Goal: Task Accomplishment & Management: Complete application form

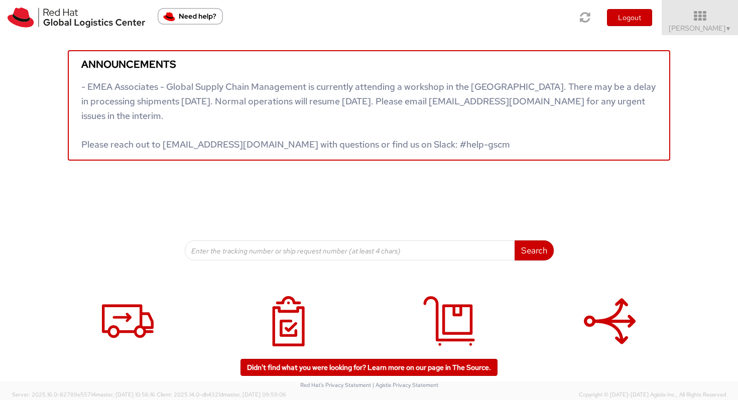
scroll to position [31, 0]
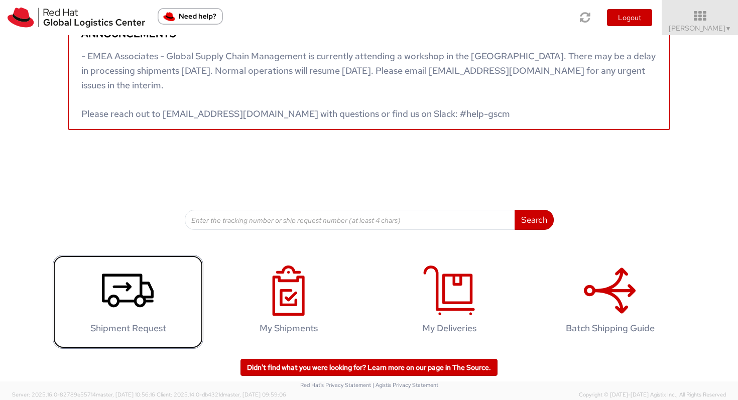
click at [124, 302] on use at bounding box center [128, 291] width 52 height 34
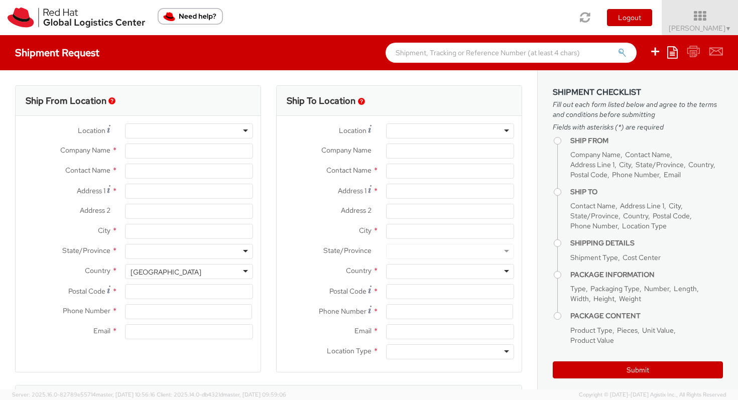
select select "522"
select select
click at [202, 134] on div at bounding box center [189, 131] width 128 height 15
click at [183, 133] on div at bounding box center [189, 131] width 128 height 15
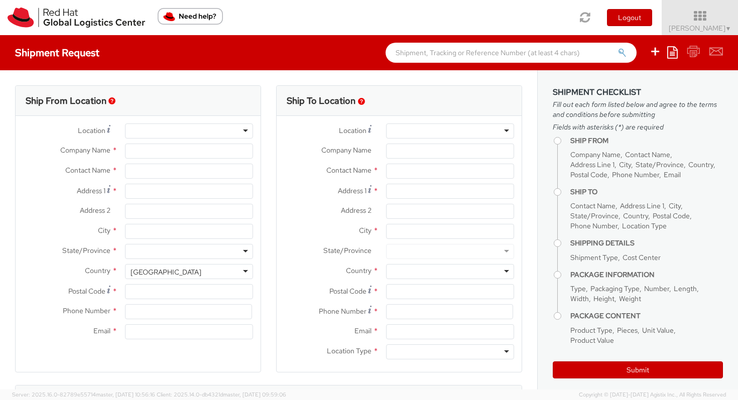
type input "Red Hat B.V."
type input "[PERSON_NAME]"
type input "Fred Roeskestraat 100"
type input "AMSTERDAM"
type input "1076 ED"
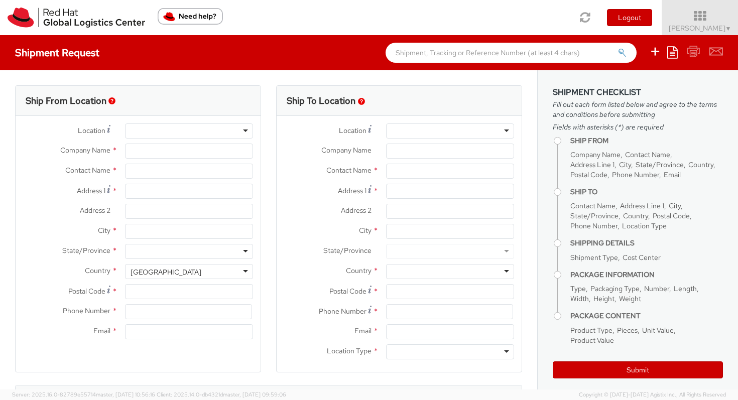
type input "eknol@redhat.com"
select select "CM"
select select "KGS"
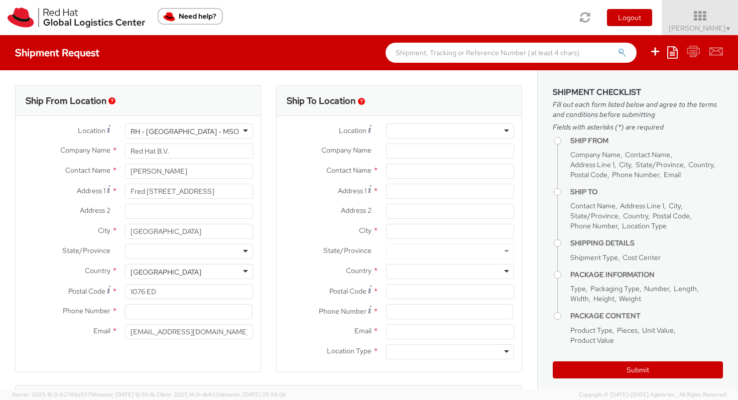
click at [192, 131] on div "RH - Amsterdam - MSO" at bounding box center [185, 132] width 108 height 10
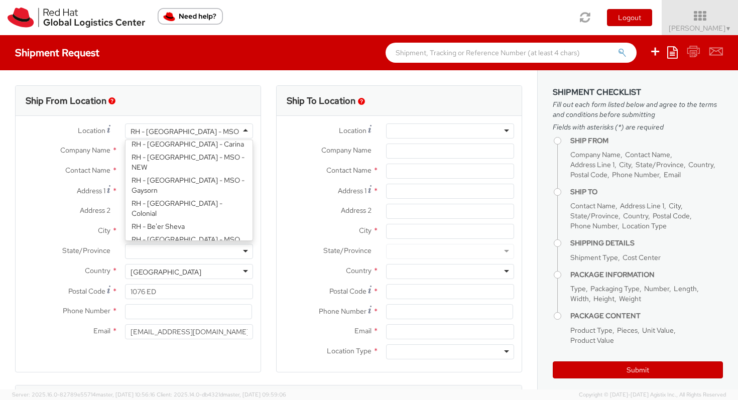
scroll to position [91, 0]
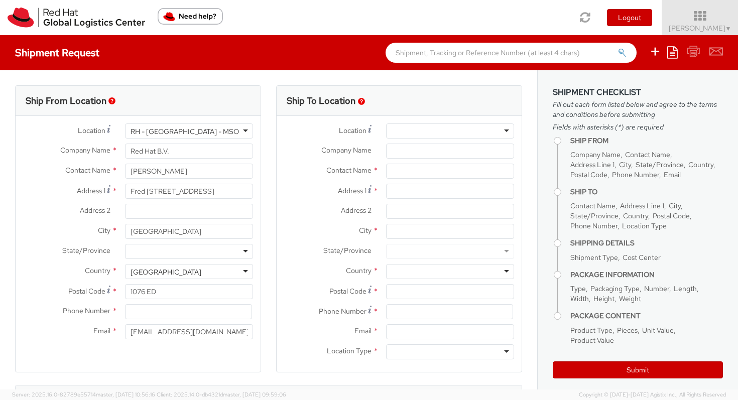
click at [10, 184] on div "Ship From Location Location * RH - Amsterdam - MSO RH - Amsterdam - MSO RH - Am…" at bounding box center [138, 235] width 261 height 300
click at [219, 129] on div "RH - Amsterdam - MSO" at bounding box center [189, 131] width 128 height 15
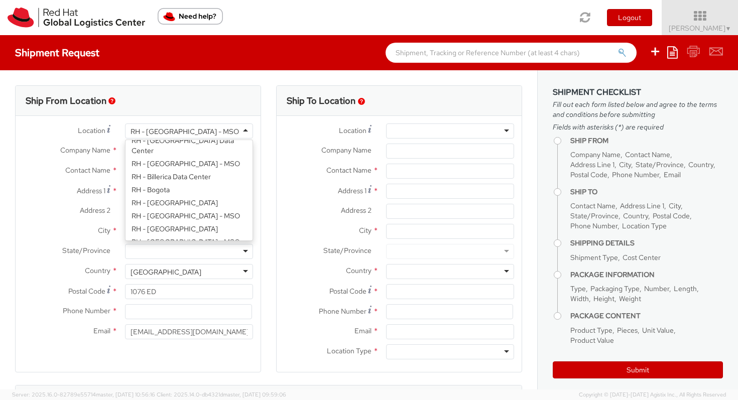
scroll to position [0, 0]
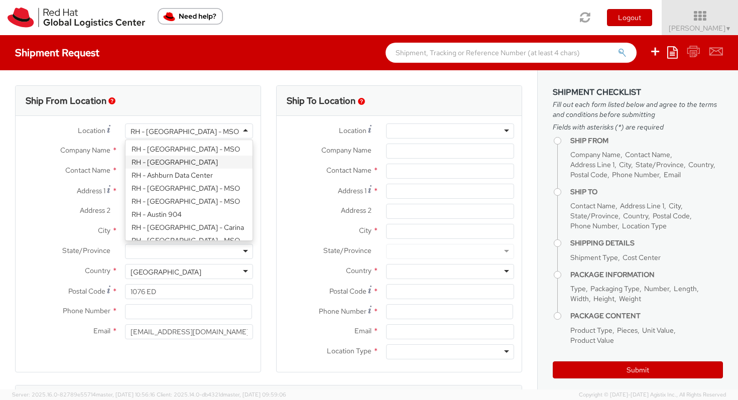
click at [48, 145] on label "Company Name *" at bounding box center [67, 150] width 102 height 13
click at [125, 145] on input "Red Hat B.V." at bounding box center [189, 151] width 128 height 15
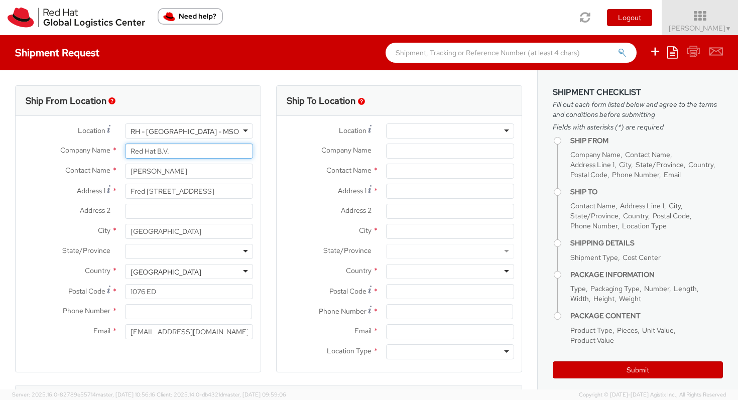
click at [180, 151] on input "Red Hat B.V." at bounding box center [189, 151] width 128 height 15
click at [193, 191] on input "Fred Roeskestraat 100" at bounding box center [189, 191] width 128 height 15
drag, startPoint x: 231, startPoint y: 192, endPoint x: 87, endPoint y: 193, distance: 143.1
click at [87, 193] on div "Address 1 * Fred Roeskestraat 100" at bounding box center [138, 191] width 245 height 15
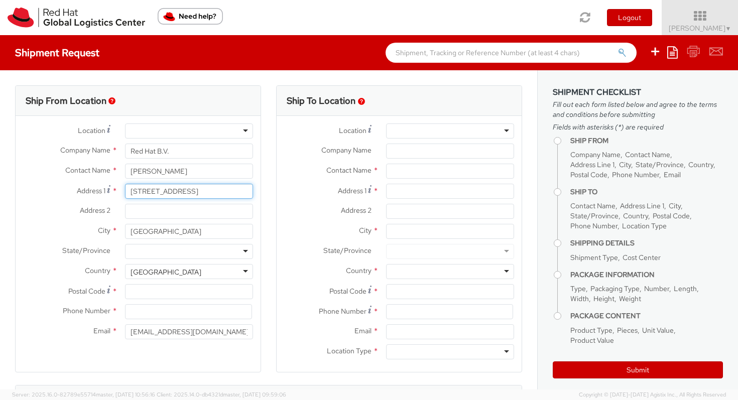
type input "Kangoeroestraat 73"
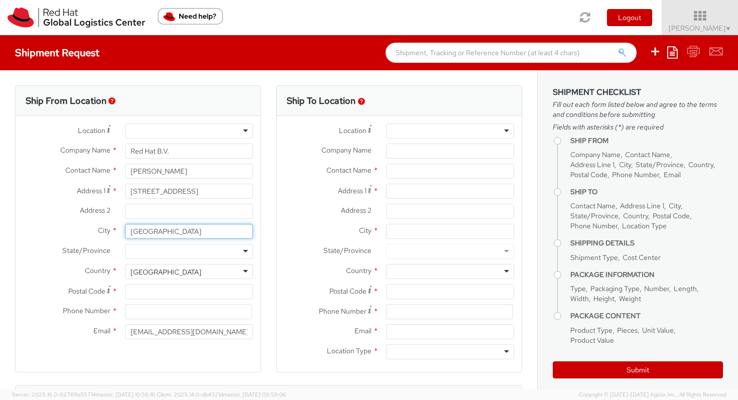
click at [173, 232] on input "AMSTERDAM" at bounding box center [189, 231] width 128 height 15
drag, startPoint x: 197, startPoint y: 236, endPoint x: 72, endPoint y: 229, distance: 125.7
click at [72, 229] on div "City * AMSTERDAM" at bounding box center [138, 231] width 245 height 15
type input "BREDA"
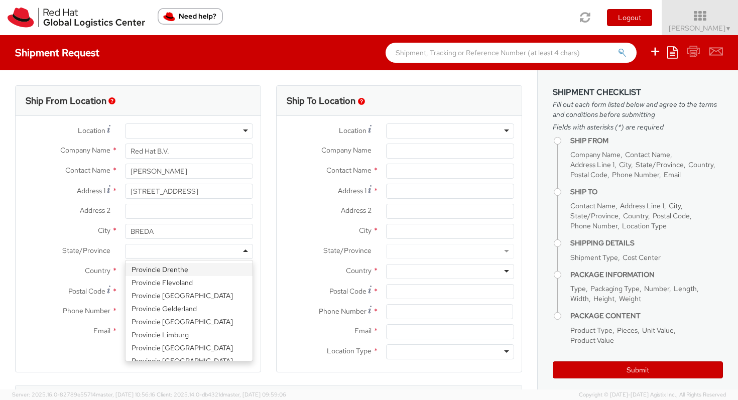
click at [140, 250] on div at bounding box center [189, 251] width 128 height 15
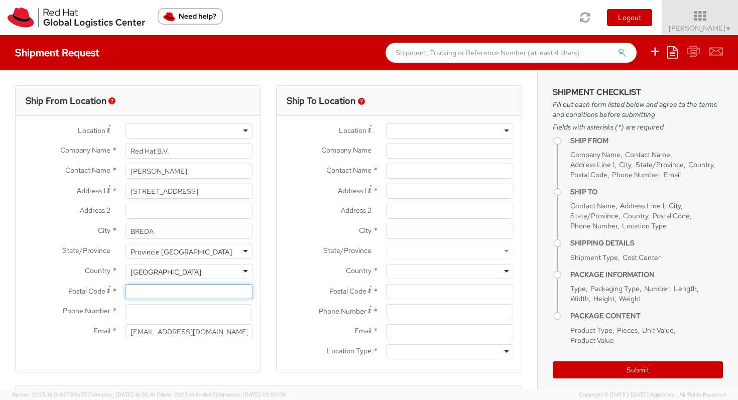
click at [145, 290] on input "Postal Code *" at bounding box center [189, 291] width 128 height 15
type input "4817GA"
click at [143, 313] on input at bounding box center [188, 311] width 127 height 15
type input "0031610052328"
click at [443, 137] on div at bounding box center [450, 131] width 128 height 15
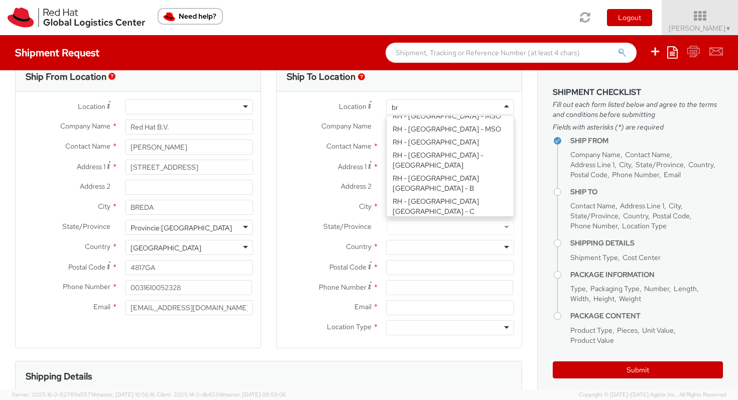
scroll to position [25, 0]
type input "br"
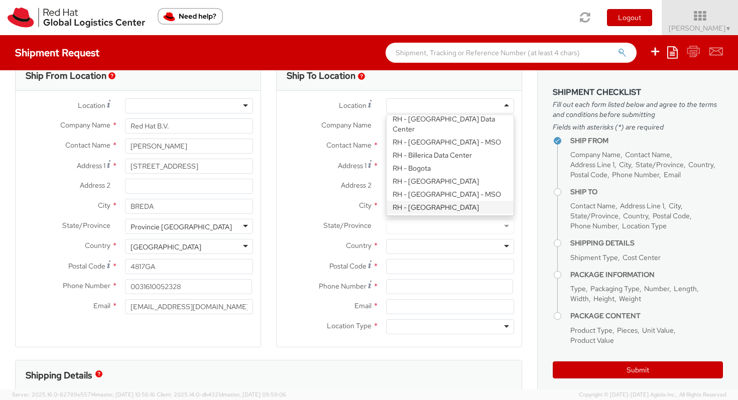
scroll to position [239, 0]
type input "Red Hat Czech s.r.o."
type input "Purkynova 647/111"
type input "BRNO"
type input "621 00"
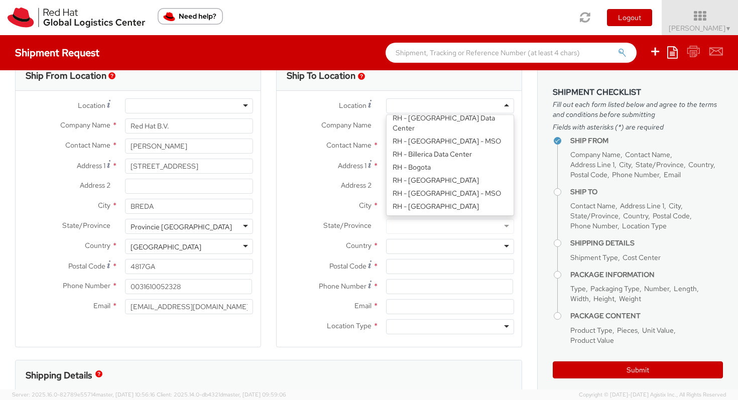
type input "420 532 294 555"
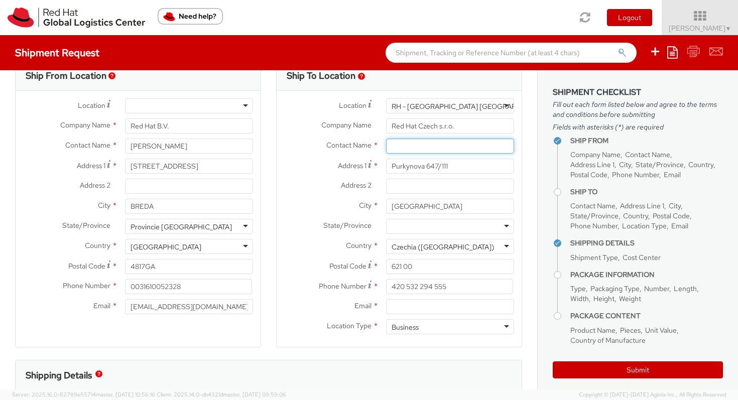
click at [404, 150] on input "text" at bounding box center [450, 146] width 128 height 15
type input "Mackenzie Smit"
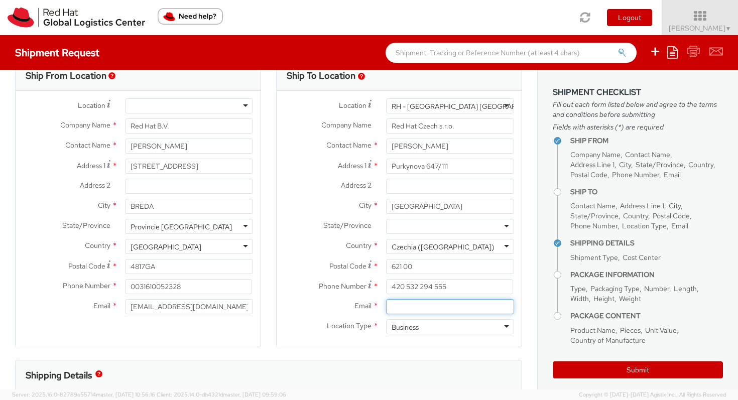
click at [407, 306] on input "Email *" at bounding box center [450, 306] width 128 height 15
click at [399, 306] on input "Email *" at bounding box center [450, 306] width 128 height 15
paste input "IT-Laptop-Admin@redhat.com."
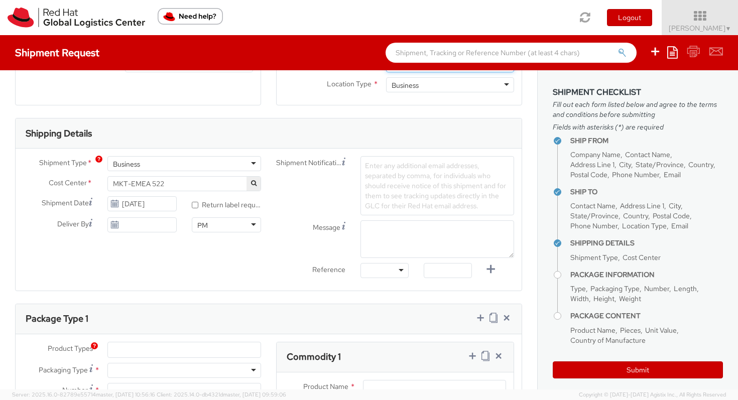
scroll to position [270, 0]
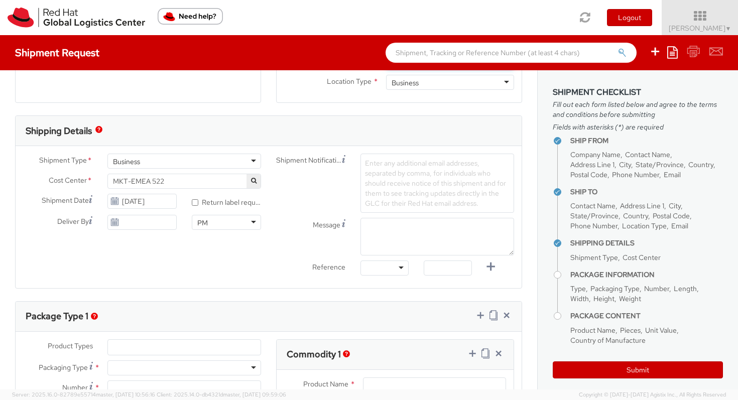
type input "IT-Laptop-Admin@redhat.com"
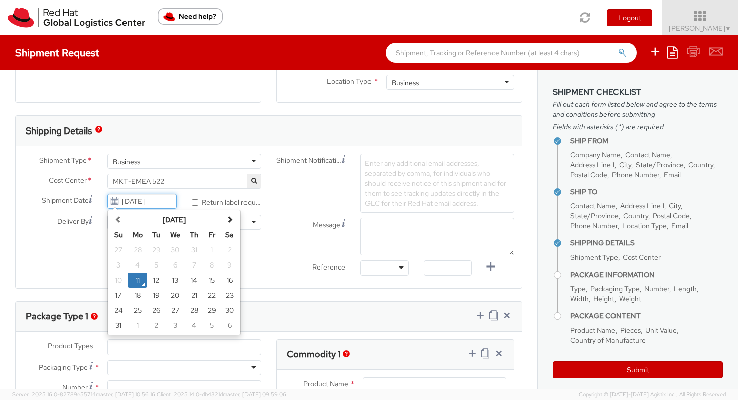
click at [153, 200] on input "08/11/2025" at bounding box center [141, 201] width 69 height 15
click at [155, 299] on td "19" at bounding box center [156, 295] width 18 height 15
type input "08/19/2025"
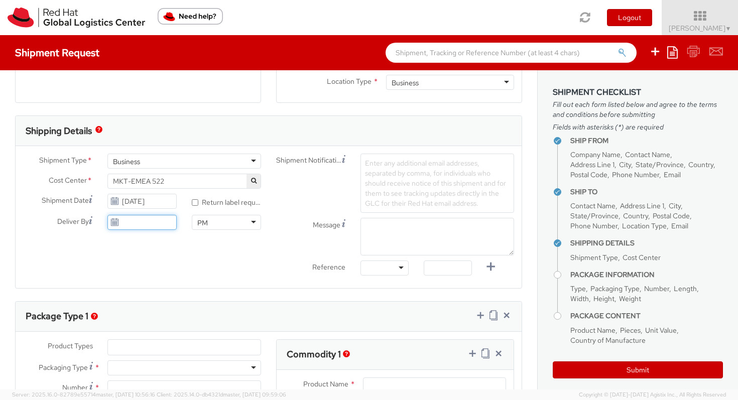
type input "08/11/2025"
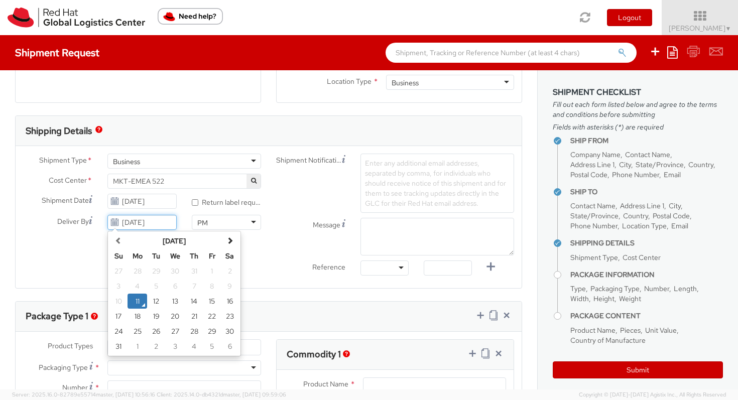
click at [143, 218] on input "08/11/2025" at bounding box center [141, 222] width 69 height 15
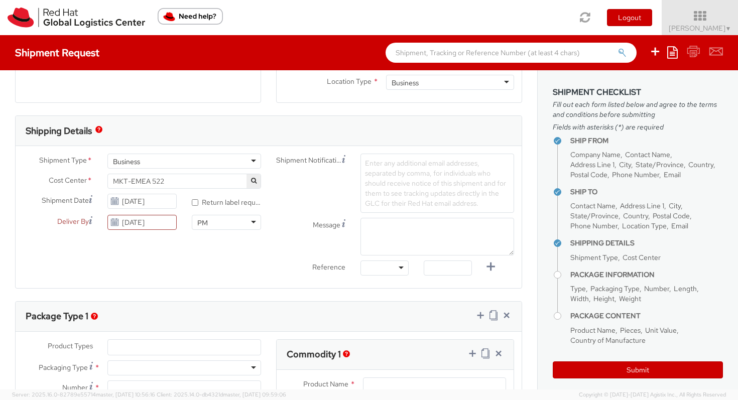
click at [73, 262] on div "Shipment Type * Business Business Business Cost Center * MKT-EMEA 522 MKT-EMEA …" at bounding box center [269, 217] width 506 height 127
click at [197, 204] on input "* Return label required" at bounding box center [195, 202] width 7 height 7
checkbox input "false"
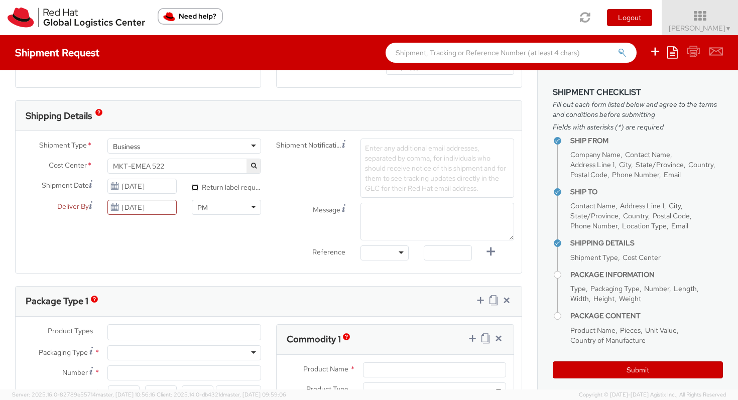
scroll to position [288, 0]
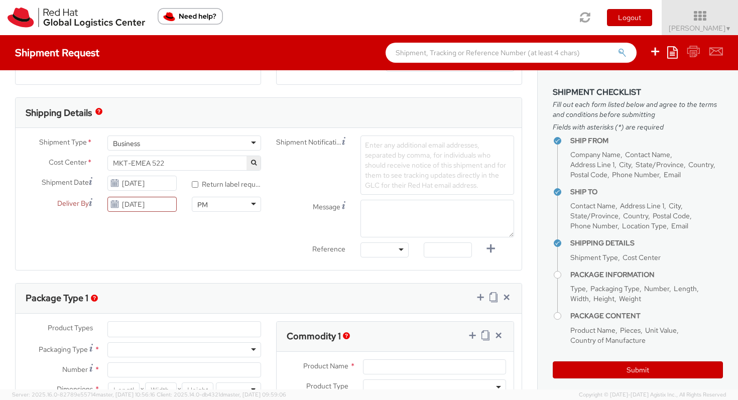
click at [426, 164] on span "Enter any additional email addresses, separated by comma, for individuals who s…" at bounding box center [435, 165] width 141 height 49
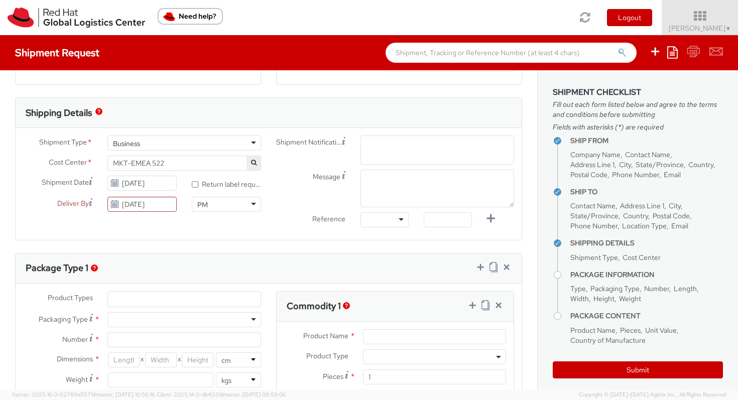
paste input "IT-Laptop-Admin@redhat.com."
type input "IT-Laptop-Admin@redhat.com."
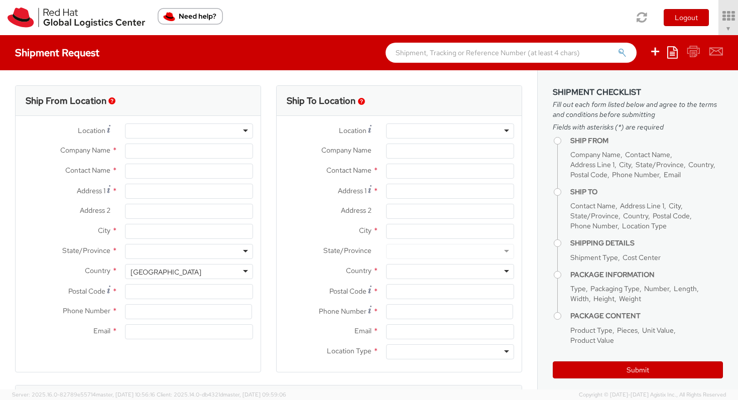
select select "522"
type input "Red Hat B.V."
type input "[PERSON_NAME]"
type input "Fred Roeskestraat 100"
type input "AMSTERDAM"
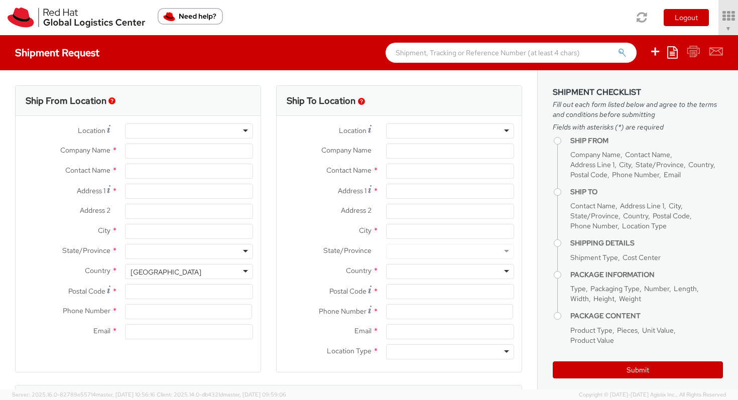
type input "1076 ED"
type input "eknol@redhat.com"
select select "CM"
select select "KGS"
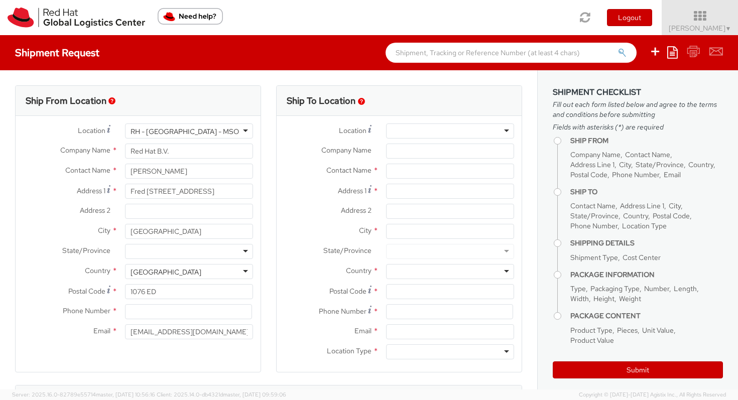
select select
click at [219, 187] on input "Fred Roeskestraat 100" at bounding box center [189, 191] width 128 height 15
drag, startPoint x: 222, startPoint y: 187, endPoint x: 86, endPoint y: 187, distance: 136.1
click at [86, 187] on div "Address 1 * Fred Roeskestraat 100" at bounding box center [138, 191] width 245 height 15
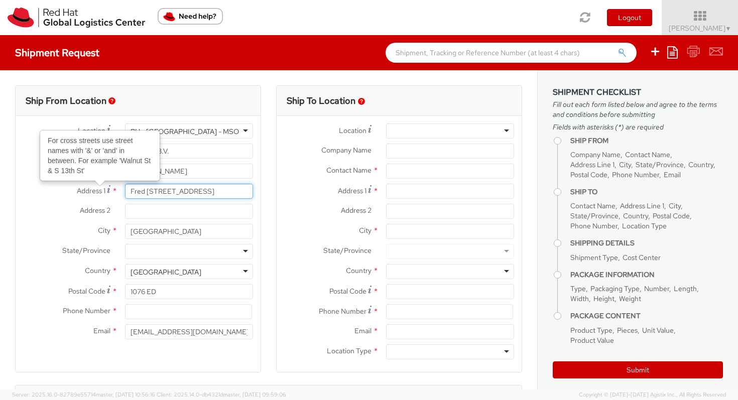
type input "K"
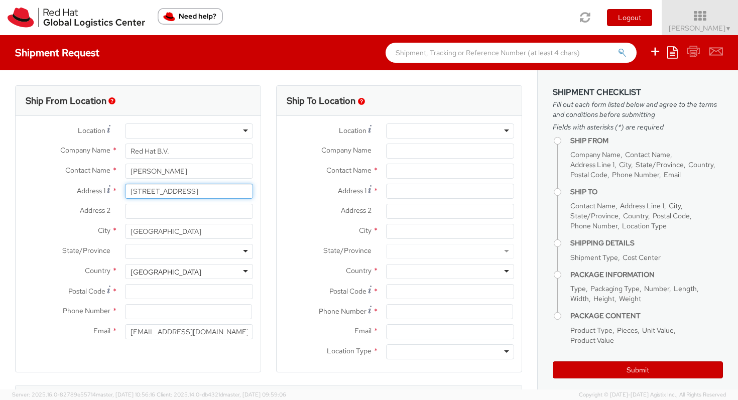
type input "Kangoeroestraat 73"
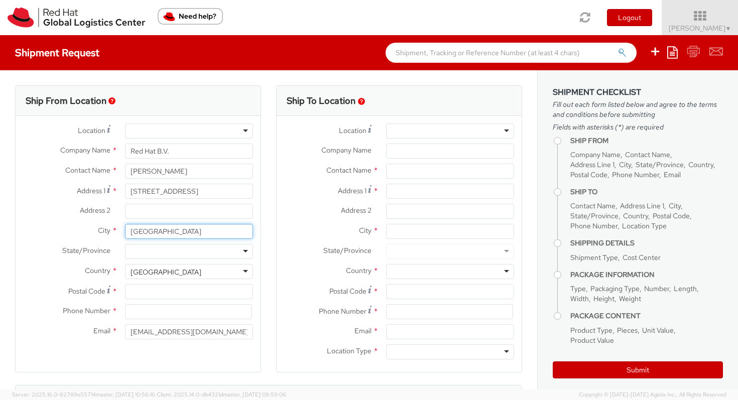
click at [181, 232] on input "AMSTERDAM" at bounding box center [189, 231] width 128 height 15
type input "A"
type input "BREDA"
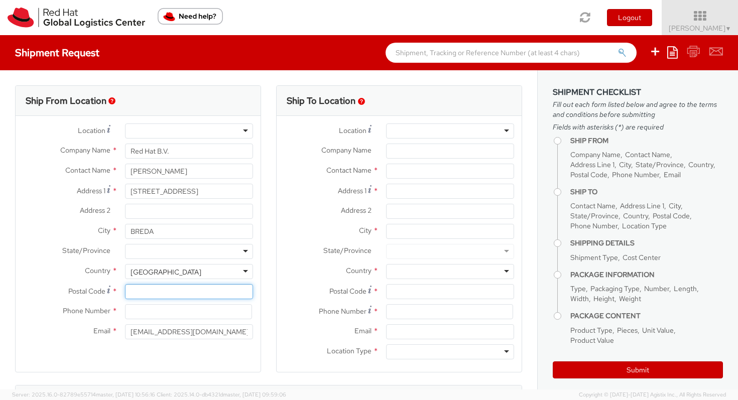
click at [161, 290] on input "Postal Code *" at bounding box center [189, 291] width 128 height 15
type input "4817GA"
click at [153, 315] on input at bounding box center [188, 311] width 127 height 15
type input "0031610052328"
click at [422, 134] on div at bounding box center [450, 131] width 128 height 15
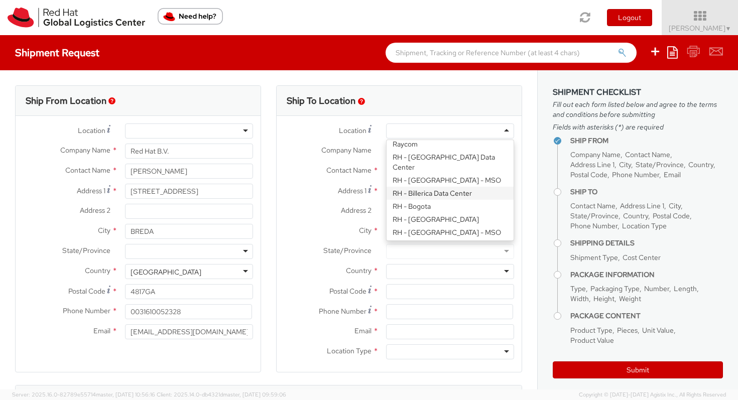
scroll to position [230, 0]
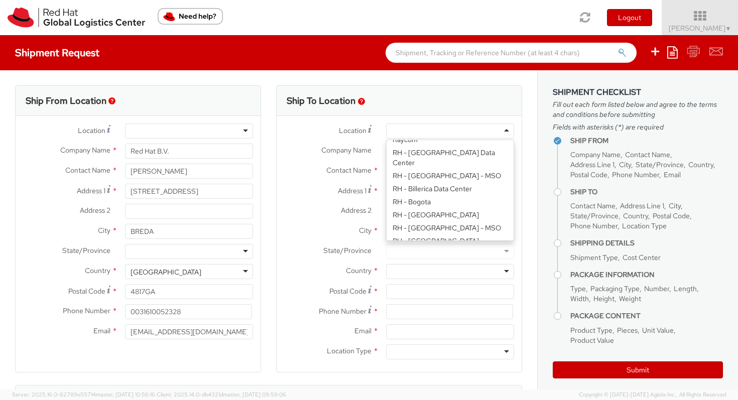
type input "Red Hat Czech s.r.o."
type input "Purkynova 647/111"
type input "BRNO"
type input "621 00"
type input "420 532 294 555"
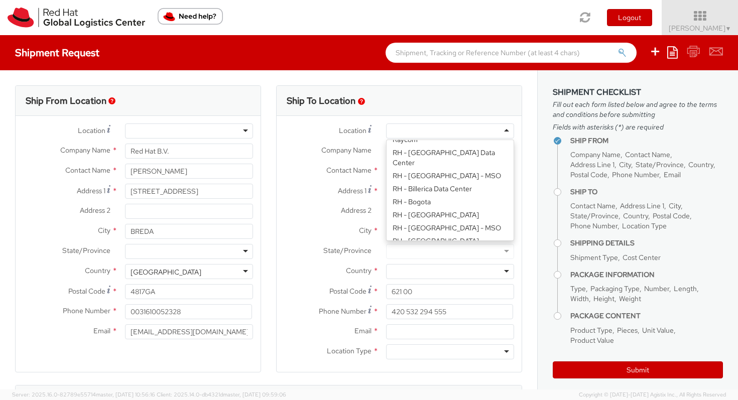
scroll to position [0, 0]
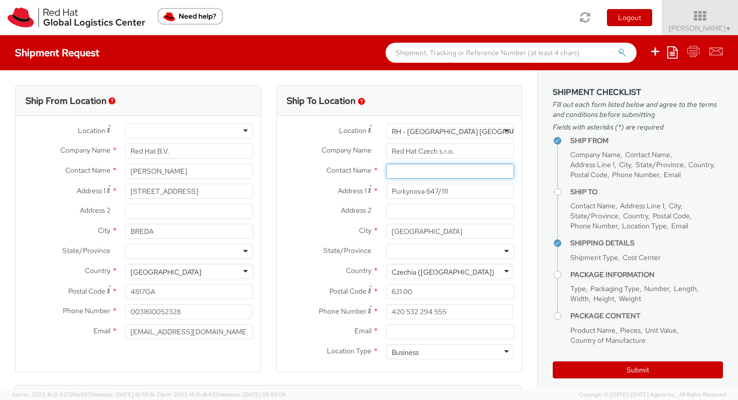
click at [409, 174] on input "text" at bounding box center [450, 171] width 128 height 15
type input "m"
type input "Mackenzie Smit"
click at [403, 334] on input "Email *" at bounding box center [450, 331] width 128 height 15
paste input "IT-Laptop-Admin@redhat.com."
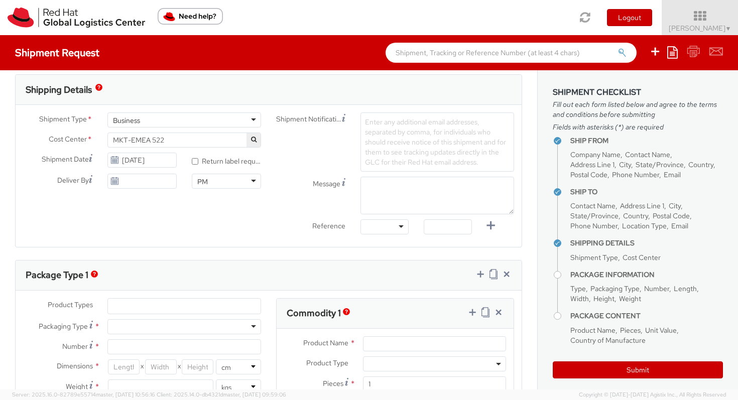
scroll to position [315, 0]
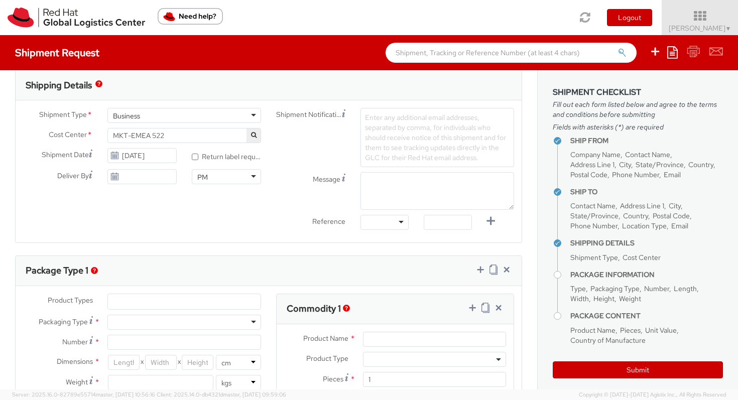
type input "IT-Laptop-Admin@redhat.com"
click at [401, 218] on div at bounding box center [385, 222] width 48 height 15
click at [231, 235] on div "Shipment Type * Business Business Business Cost Center * MKT-EMEA 522 MKT-EMEA …" at bounding box center [269, 171] width 506 height 142
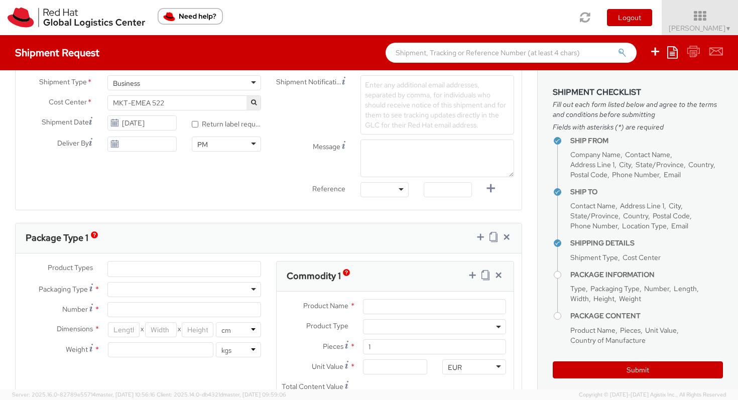
scroll to position [351, 0]
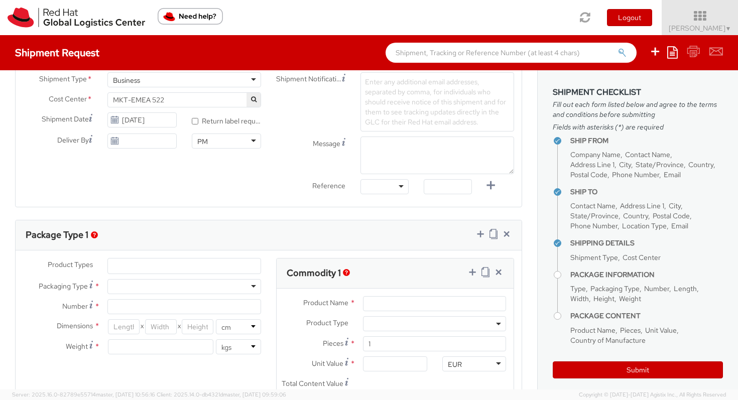
click at [143, 266] on ul at bounding box center [184, 266] width 153 height 15
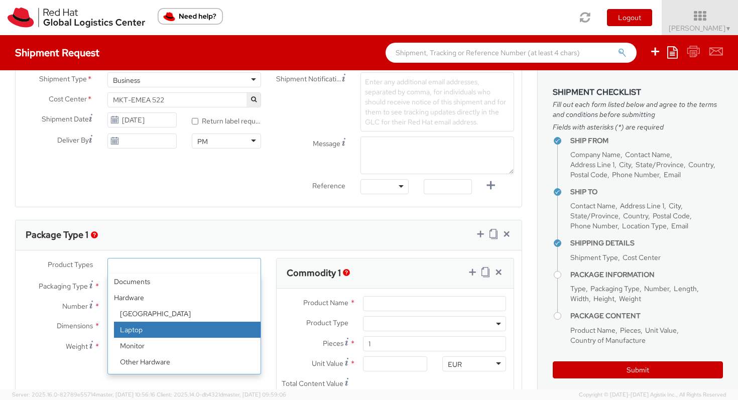
select select "LAPTOP"
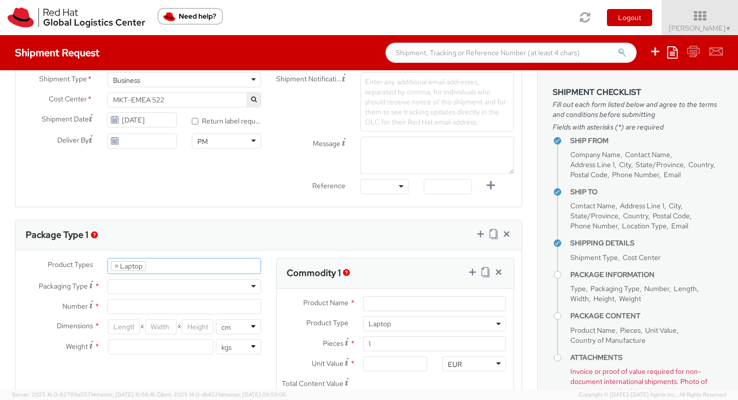
scroll to position [30, 0]
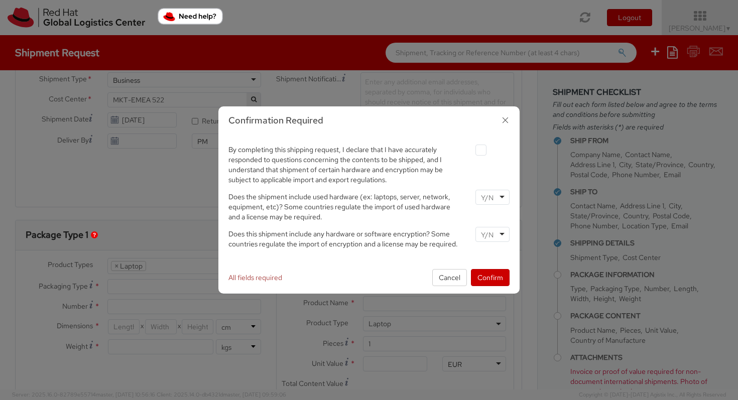
click at [501, 199] on div at bounding box center [493, 197] width 34 height 15
click at [499, 237] on div at bounding box center [493, 234] width 34 height 15
click at [491, 275] on button "Confirm" at bounding box center [490, 277] width 39 height 17
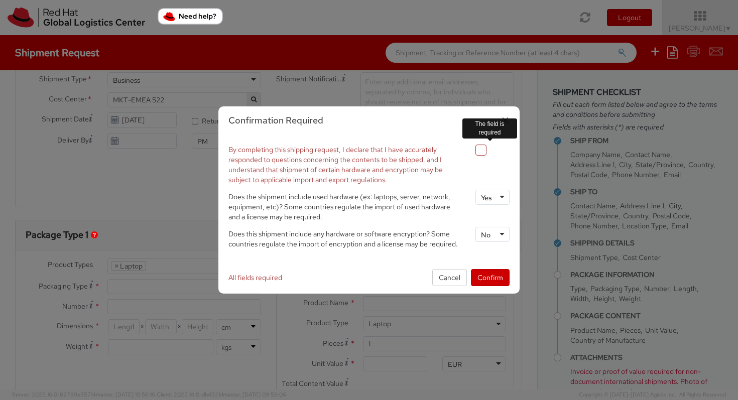
click at [495, 145] on agx-checkbox at bounding box center [493, 150] width 34 height 11
click at [481, 151] on label at bounding box center [481, 150] width 11 height 11
click at [473, 151] on input "checkbox" at bounding box center [469, 150] width 7 height 7
checkbox input "true"
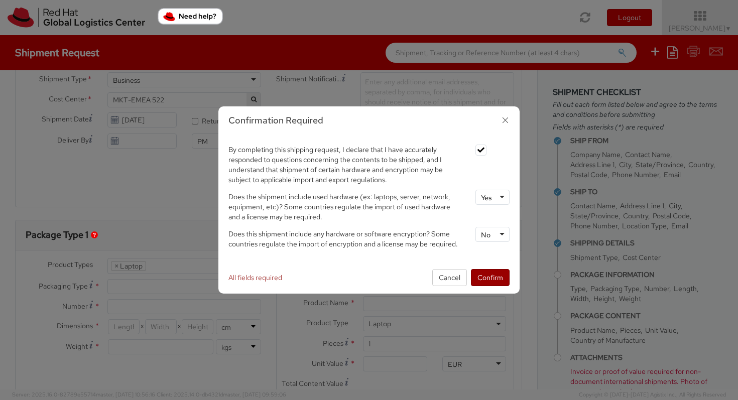
click at [491, 279] on button "Confirm" at bounding box center [490, 277] width 39 height 17
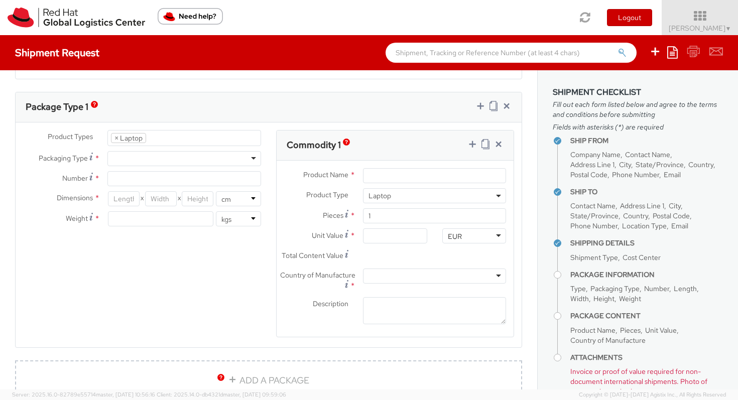
scroll to position [482, 0]
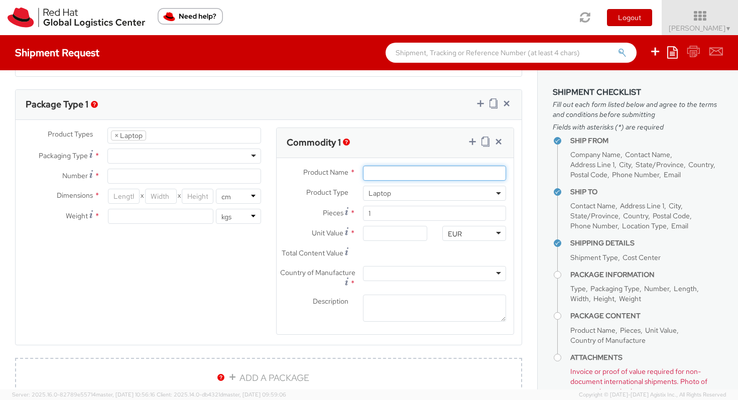
click at [376, 171] on input "Product Name *" at bounding box center [434, 173] width 143 height 15
type input "Macbook laptop"
click at [382, 240] on input "Unit Value *" at bounding box center [395, 233] width 64 height 15
click at [386, 270] on div at bounding box center [434, 273] width 143 height 15
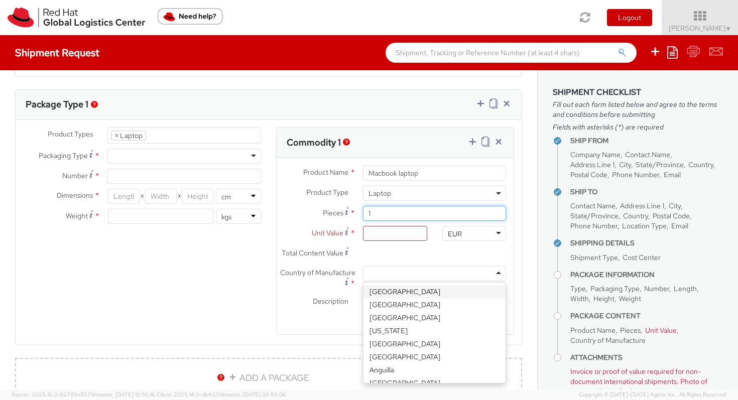
drag, startPoint x: 391, startPoint y: 212, endPoint x: 391, endPoint y: 218, distance: 6.0
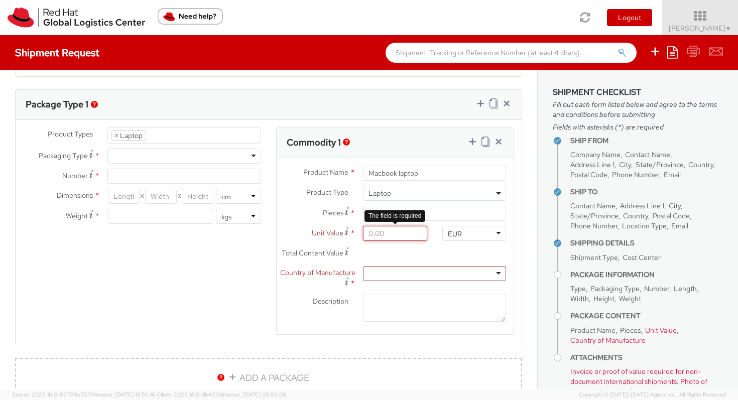
click at [386, 235] on input "Unit Value *" at bounding box center [395, 233] width 64 height 15
type input "1.00"
type input "10.00"
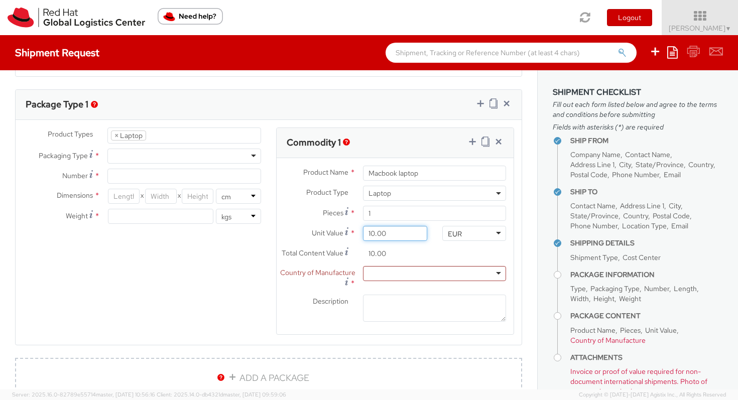
type input "100.00"
type input "1,000.00"
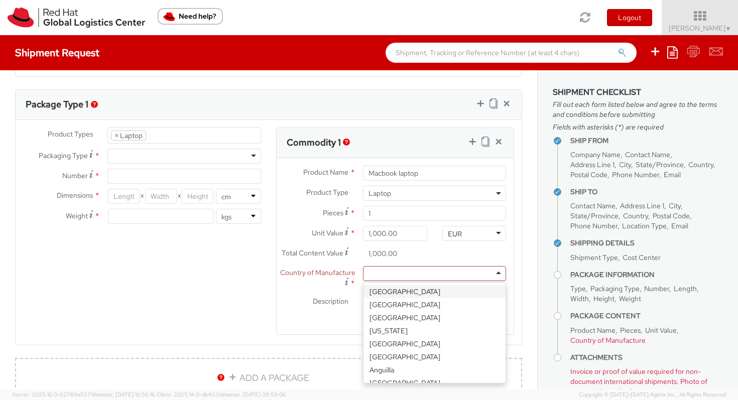
click at [394, 277] on div at bounding box center [434, 273] width 143 height 15
type input "uni"
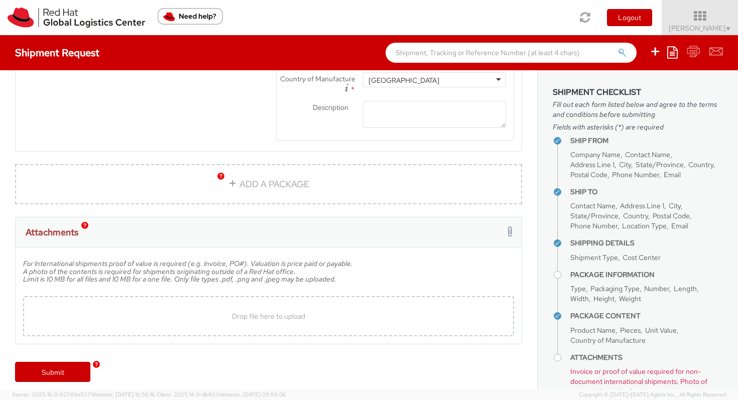
scroll to position [683, 0]
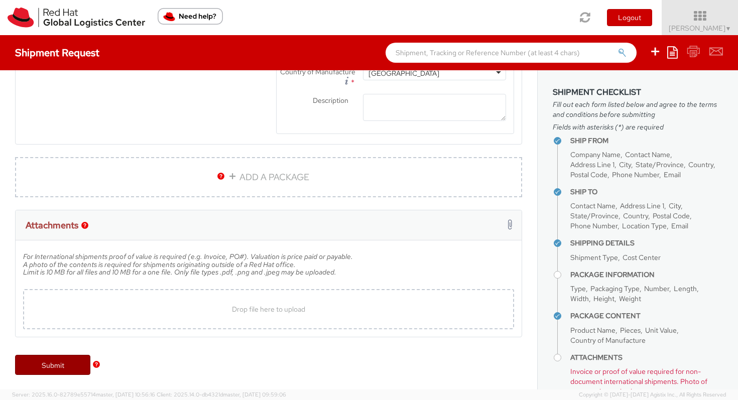
click at [50, 364] on link "Submit" at bounding box center [52, 365] width 75 height 20
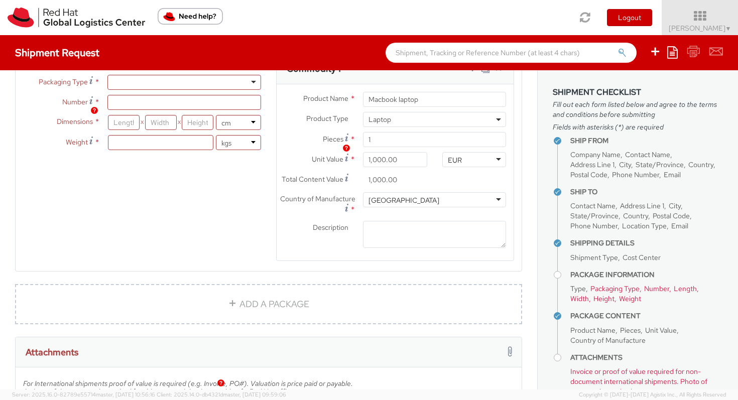
scroll to position [436, 0]
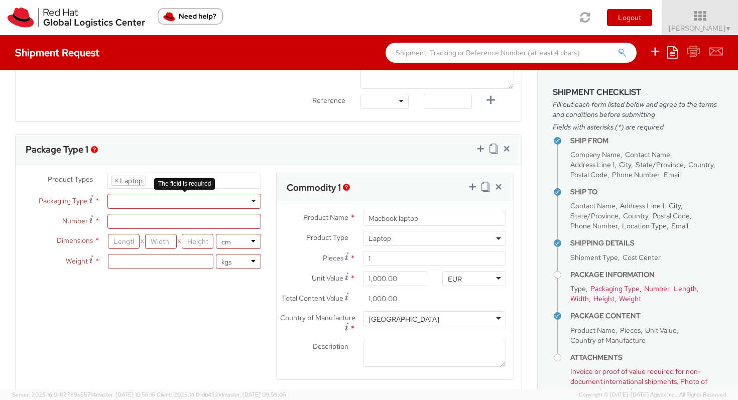
click at [129, 203] on div at bounding box center [184, 201] width 154 height 15
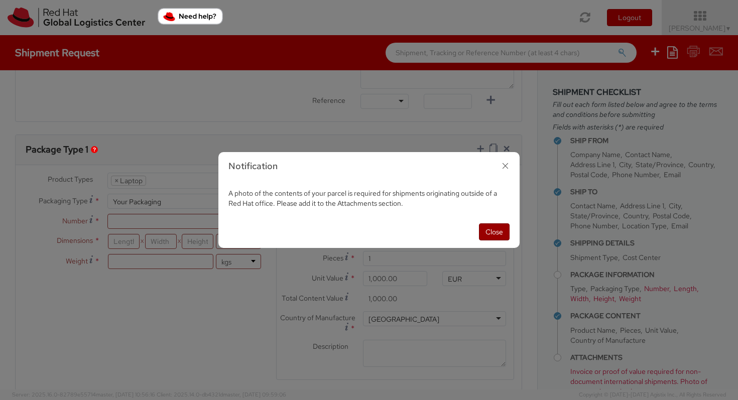
click at [501, 231] on button "Close" at bounding box center [494, 231] width 31 height 17
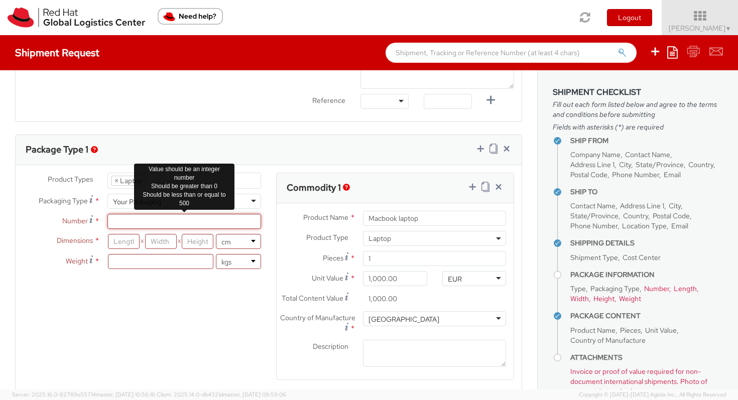
click at [141, 226] on input "Number *" at bounding box center [184, 221] width 154 height 15
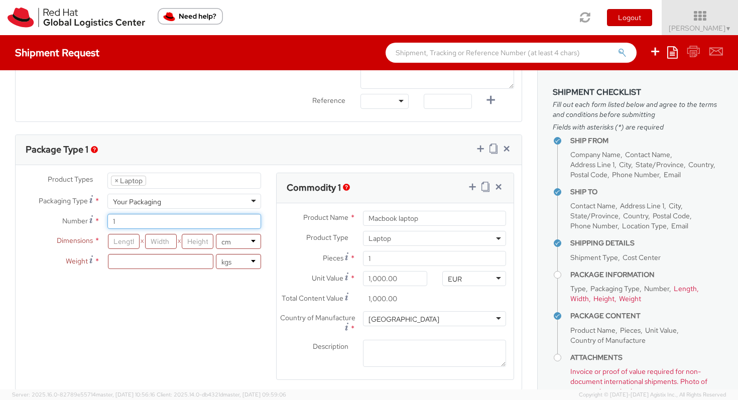
type input "1"
click at [131, 247] on input "number" at bounding box center [124, 241] width 32 height 15
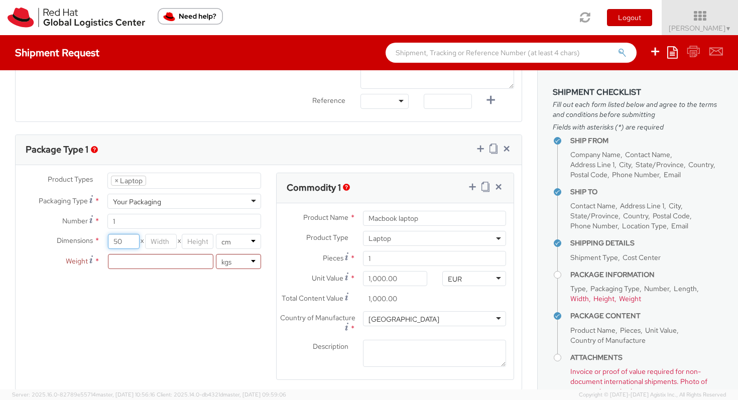
type input "50"
click at [165, 240] on input "number" at bounding box center [161, 241] width 32 height 15
type input "60"
click at [207, 242] on input "number" at bounding box center [198, 241] width 32 height 15
type input "4"
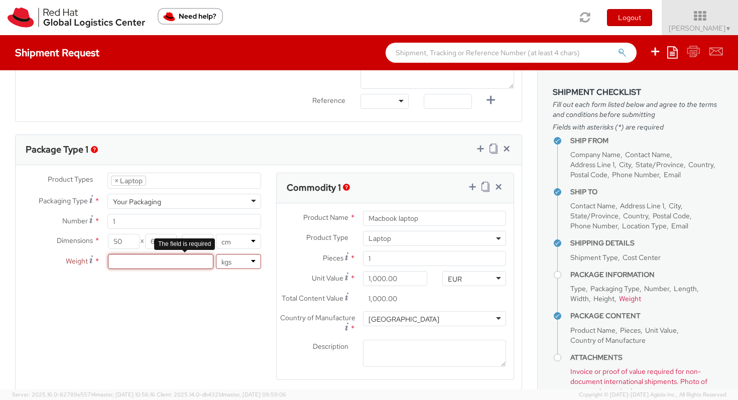
click at [159, 268] on input "number" at bounding box center [160, 261] width 105 height 15
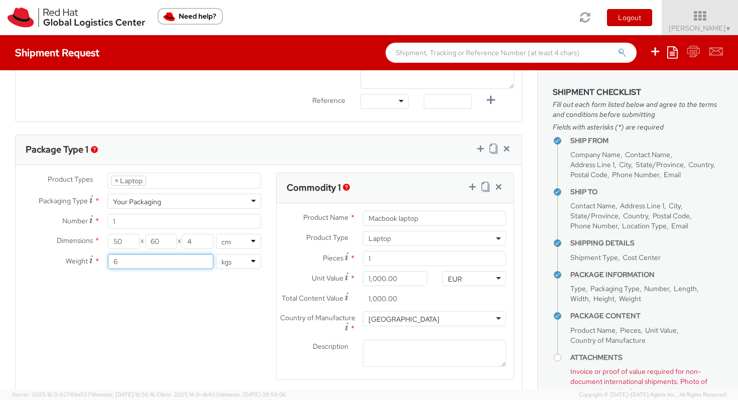
type input "6"
click at [182, 307] on div "Product Types * Documents Docking Station Laptop Monitor Other Hardware Server …" at bounding box center [269, 283] width 506 height 220
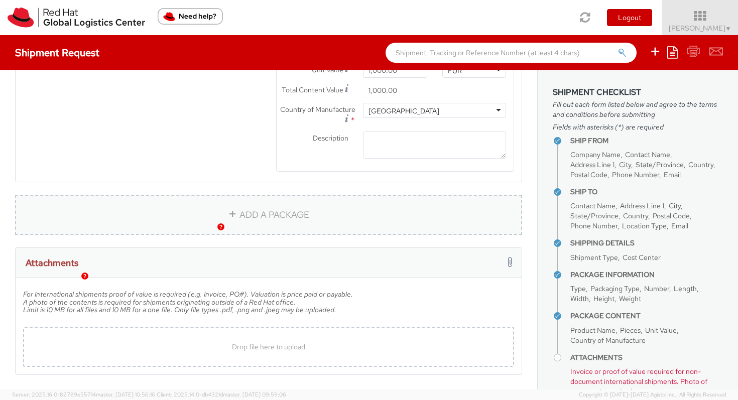
scroll to position [664, 0]
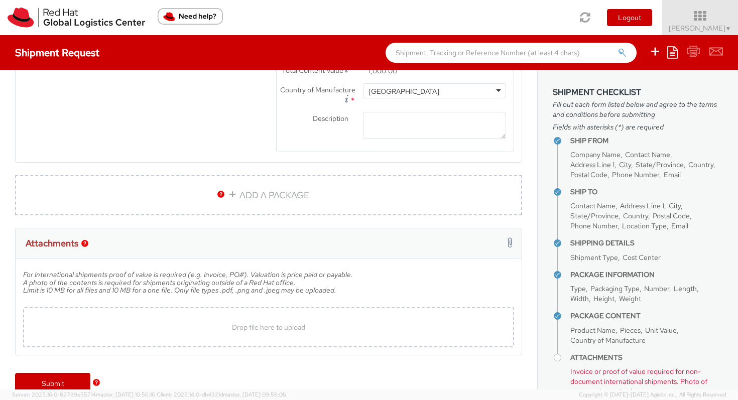
click at [507, 242] on div at bounding box center [508, 244] width 8 height 15
click at [262, 328] on span "Drop file here to upload" at bounding box center [268, 327] width 73 height 9
type input "C:\fakepath\IMG_9251.jpg"
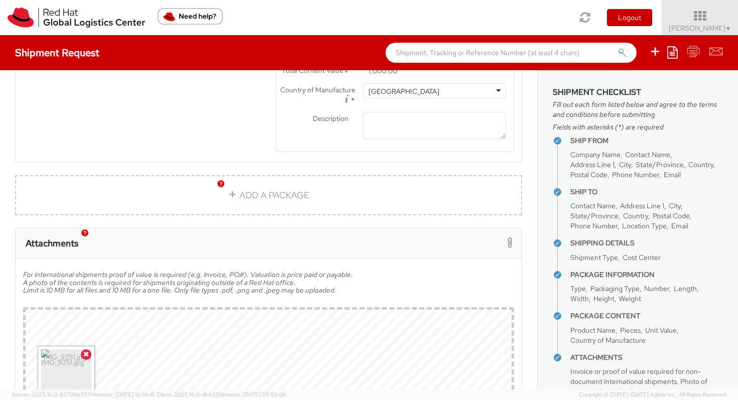
scroll to position [764, 0]
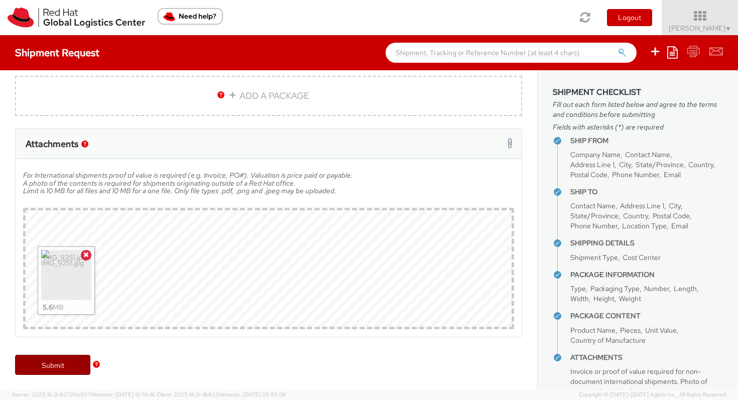
click at [44, 367] on link "Submit" at bounding box center [52, 365] width 75 height 20
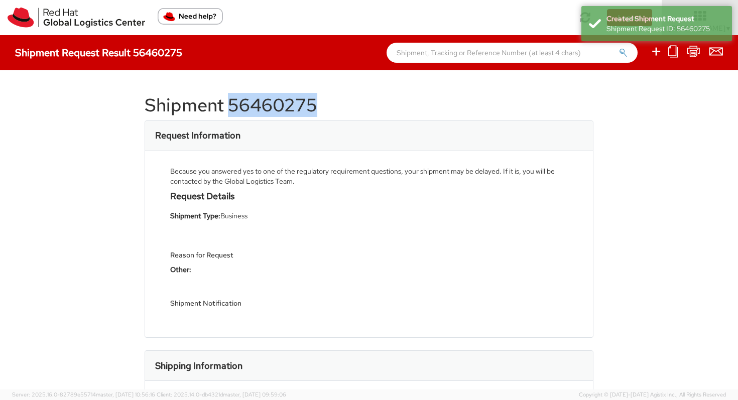
drag, startPoint x: 333, startPoint y: 106, endPoint x: 231, endPoint y: 103, distance: 102.5
click at [230, 103] on h1 "Shipment 56460275" at bounding box center [369, 105] width 449 height 20
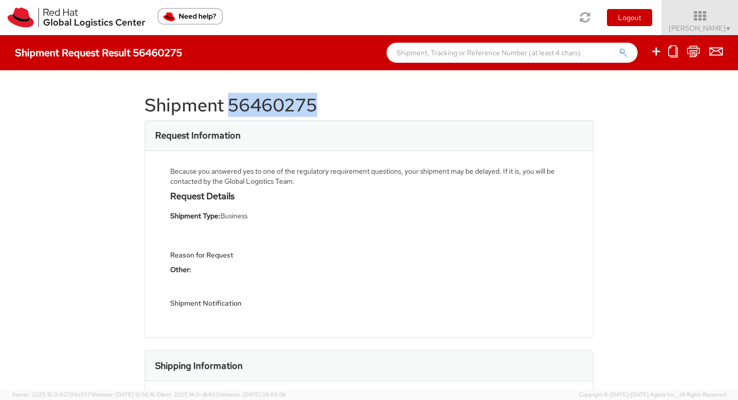
copy h1 "56460275"
